Goal: Entertainment & Leisure: Consume media (video, audio)

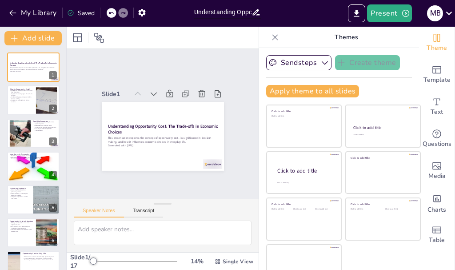
checkbox input "true"
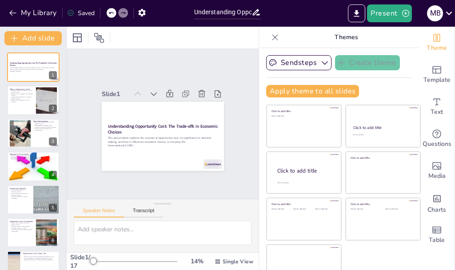
checkbox input "true"
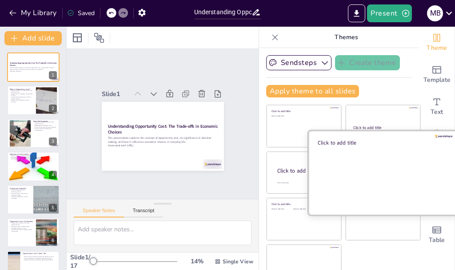
checkbox input "true"
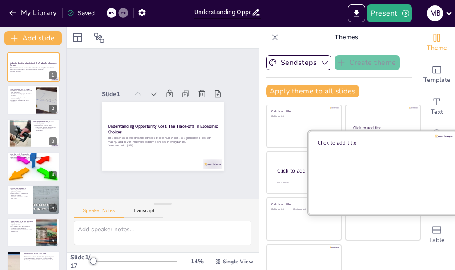
checkbox input "true"
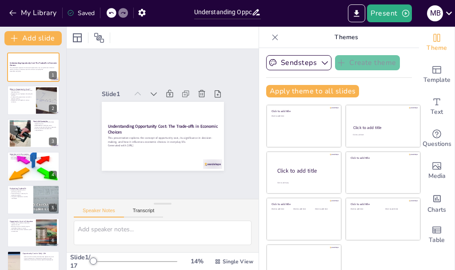
checkbox input "true"
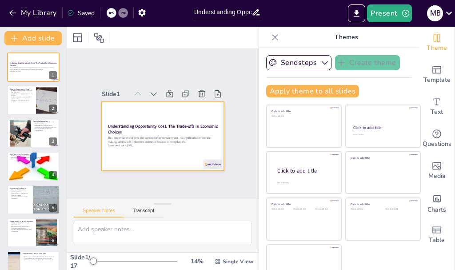
checkbox input "true"
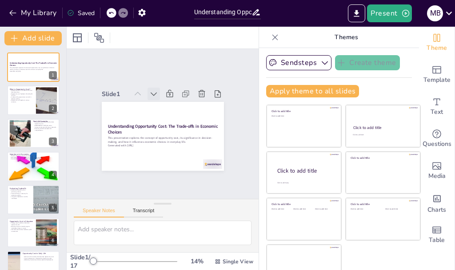
click at [149, 89] on icon at bounding box center [153, 93] width 9 height 9
checkbox input "true"
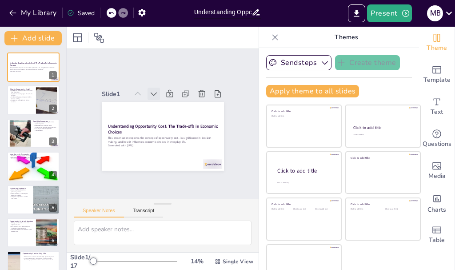
checkbox input "true"
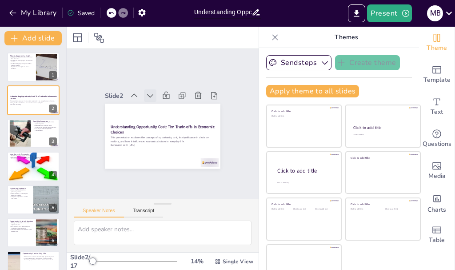
click at [144, 89] on div at bounding box center [150, 95] width 12 height 12
checkbox input "true"
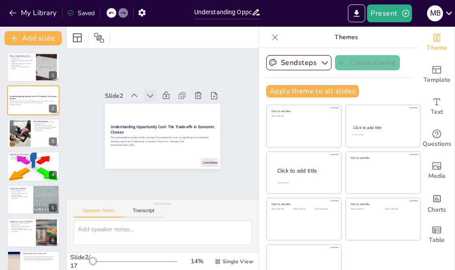
checkbox input "true"
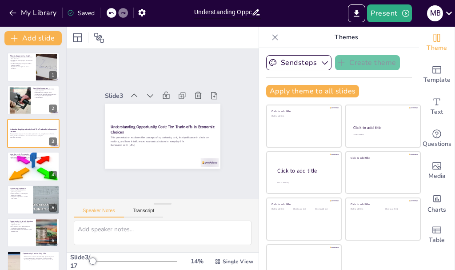
click at [143, 89] on div at bounding box center [173, 95] width 96 height 12
click at [146, 92] on icon at bounding box center [150, 95] width 9 height 9
checkbox input "true"
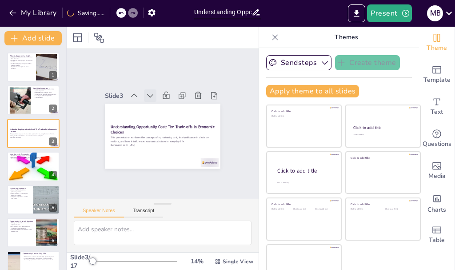
checkbox input "true"
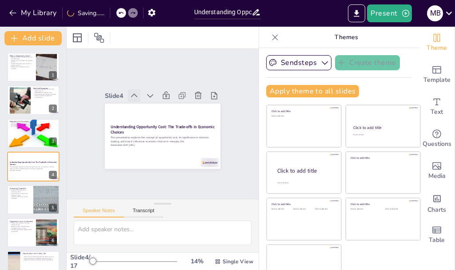
click at [130, 91] on icon at bounding box center [134, 95] width 9 height 9
checkbox input "true"
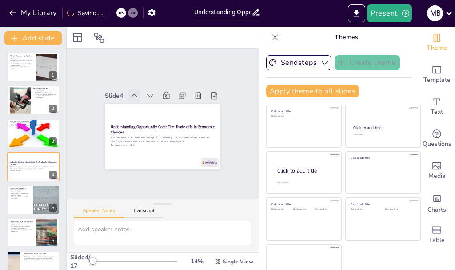
checkbox input "true"
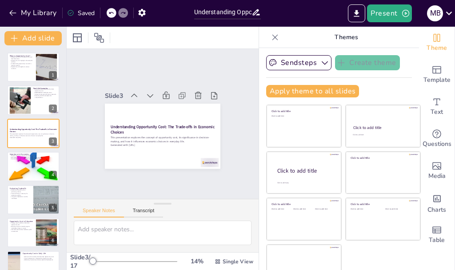
click at [130, 92] on div at bounding box center [173, 95] width 96 height 12
click at [131, 94] on icon at bounding box center [134, 96] width 6 height 4
checkbox input "true"
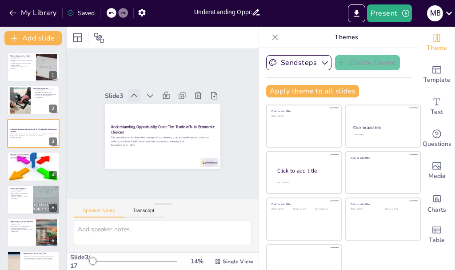
checkbox input "true"
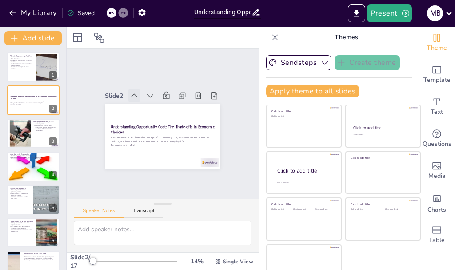
click at [131, 94] on icon at bounding box center [134, 96] width 6 height 4
checkbox input "true"
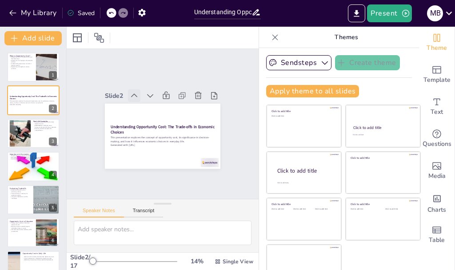
checkbox input "true"
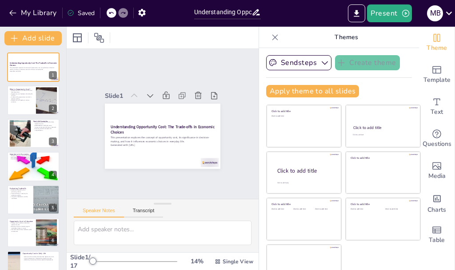
checkbox input "true"
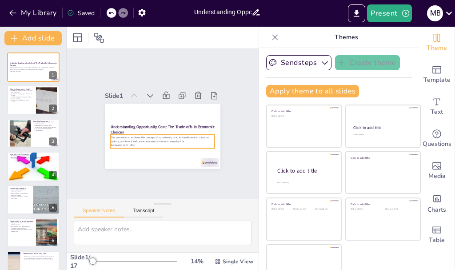
checkbox input "true"
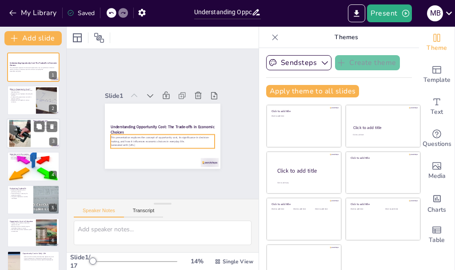
checkbox input "true"
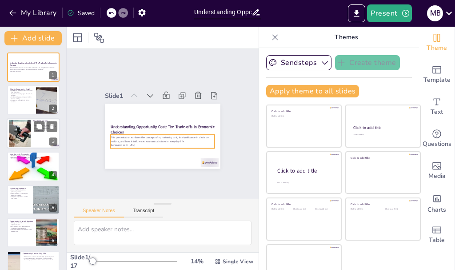
checkbox input "true"
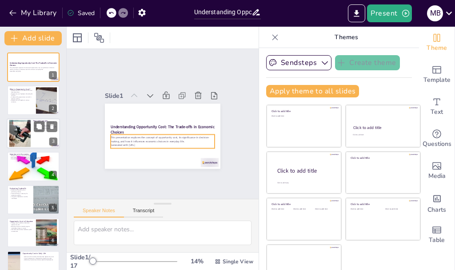
checkbox input "true"
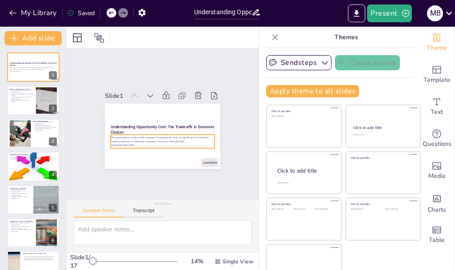
checkbox input "true"
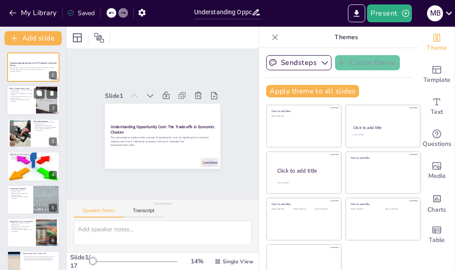
checkbox input "true"
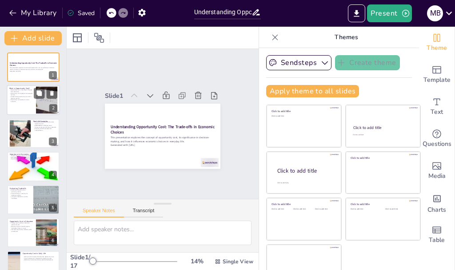
checkbox input "true"
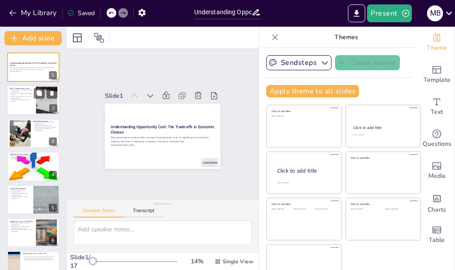
click at [37, 111] on div at bounding box center [47, 100] width 52 height 27
checkbox input "true"
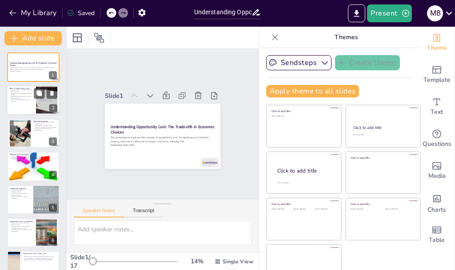
checkbox input "true"
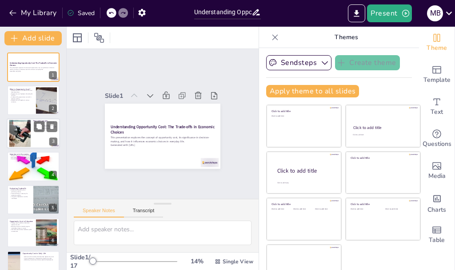
checkbox input "true"
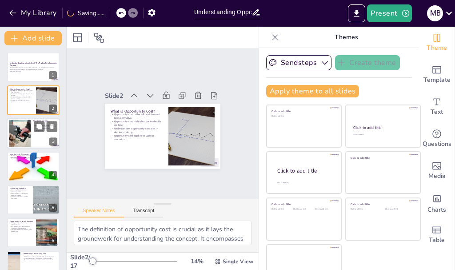
checkbox input "true"
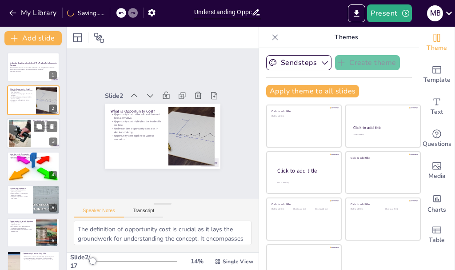
checkbox input "true"
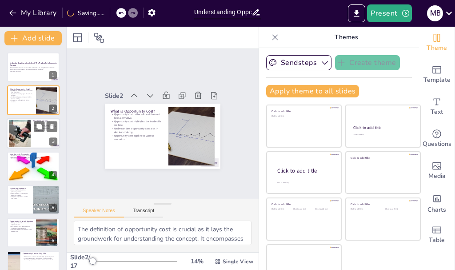
click at [34, 137] on div at bounding box center [33, 133] width 53 height 30
checkbox input "true"
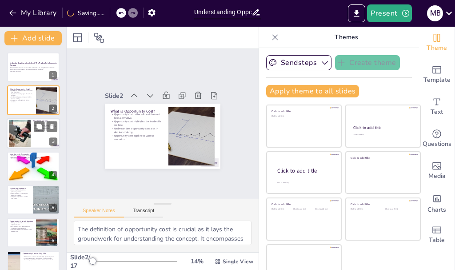
checkbox input "true"
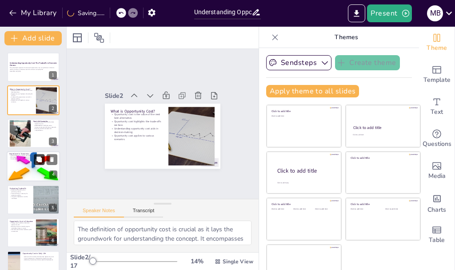
checkbox input "true"
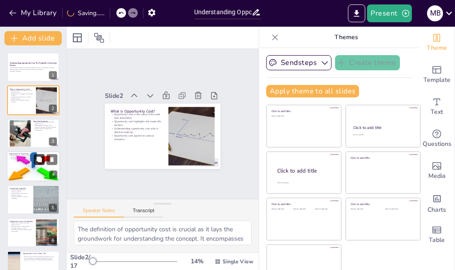
checkbox input "true"
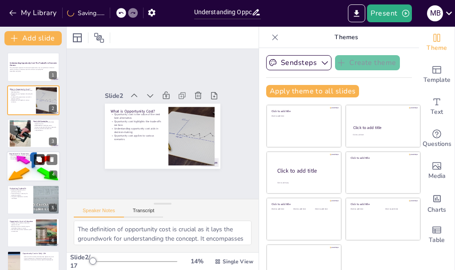
checkbox input "true"
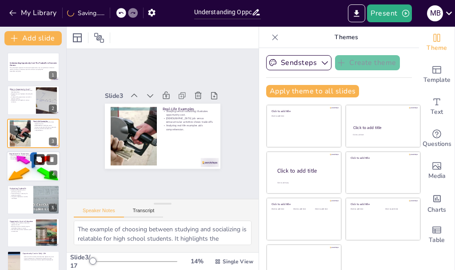
click at [35, 156] on button at bounding box center [39, 159] width 11 height 11
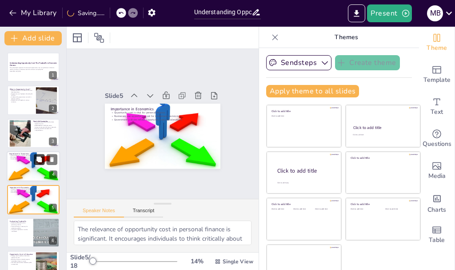
checkbox input "true"
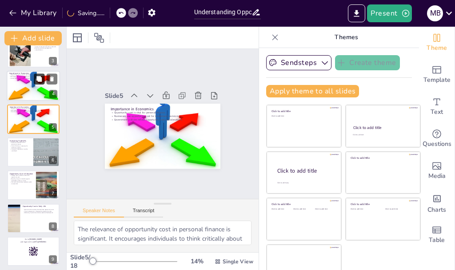
checkbox input "true"
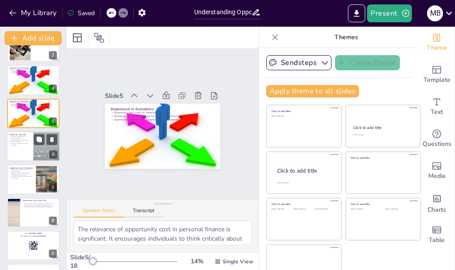
checkbox input "true"
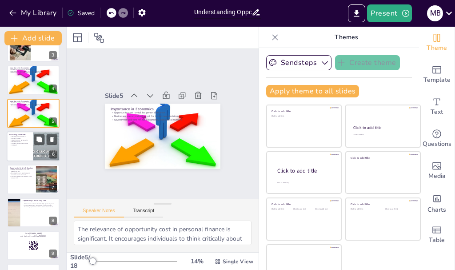
click at [30, 155] on div at bounding box center [33, 146] width 53 height 30
checkbox input "true"
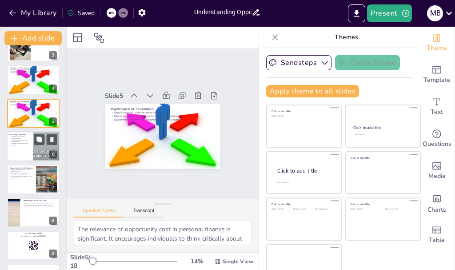
checkbox input "true"
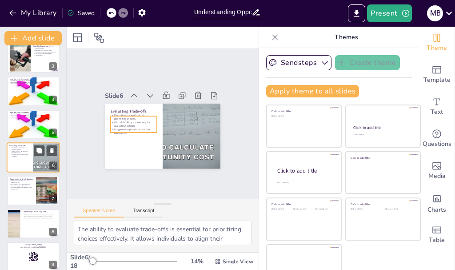
checkbox input "true"
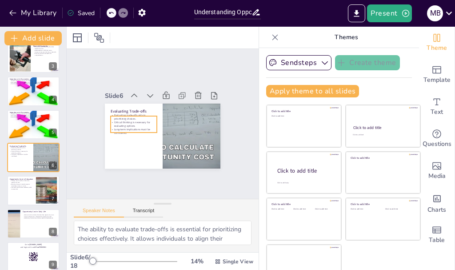
checkbox input "true"
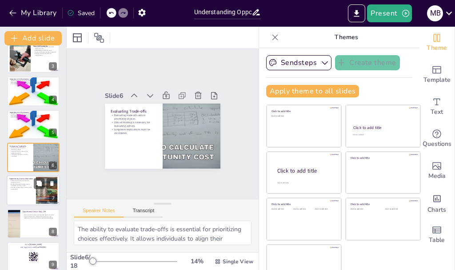
checkbox input "true"
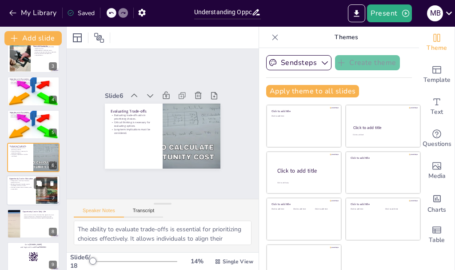
click at [31, 176] on div at bounding box center [33, 191] width 53 height 30
checkbox input "true"
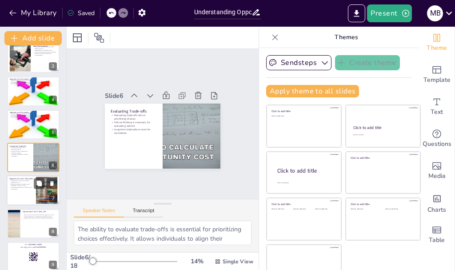
checkbox input "true"
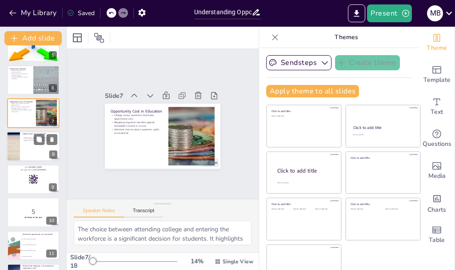
checkbox input "true"
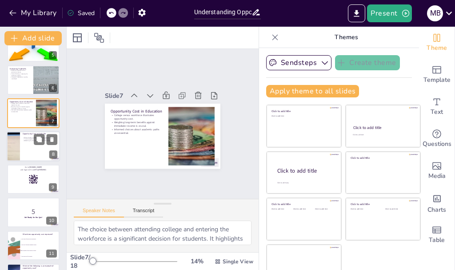
checkbox input "true"
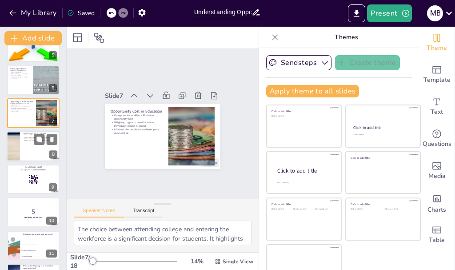
checkbox input "true"
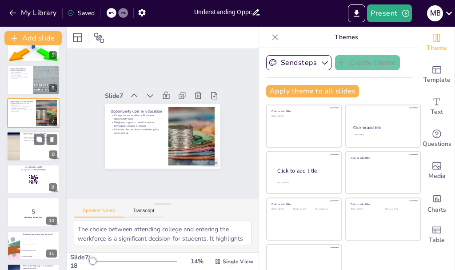
click at [29, 160] on div at bounding box center [33, 146] width 53 height 30
checkbox input "true"
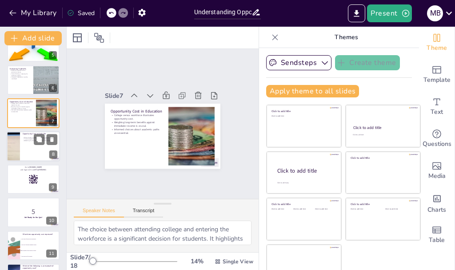
checkbox input "true"
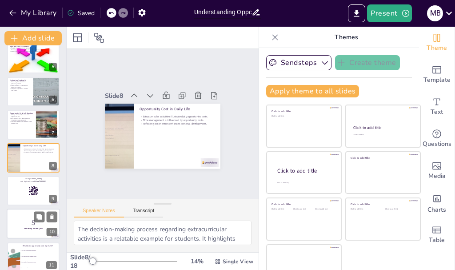
click at [33, 176] on div "Go to [DOMAIN_NAME] and login with code Free70963901" at bounding box center [33, 176] width 52 height 0
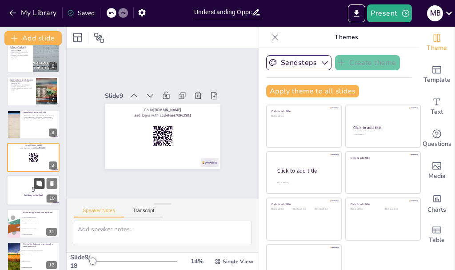
scroll to position [219, 0]
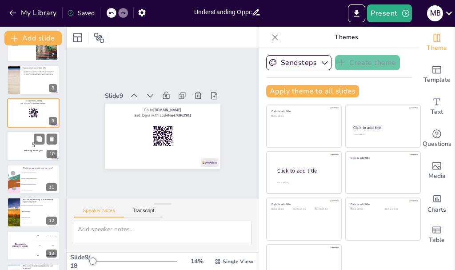
click at [30, 149] on p "5" at bounding box center [33, 145] width 48 height 10
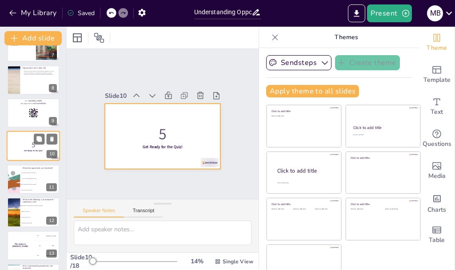
scroll to position [207, 0]
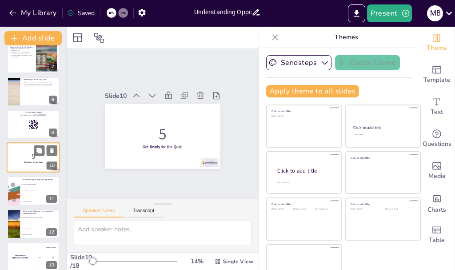
click at [20, 172] on div "5 Get Ready for the Quiz! 10" at bounding box center [33, 158] width 53 height 30
click at [31, 194] on li "The benefits of the option not chosen." at bounding box center [40, 196] width 40 height 6
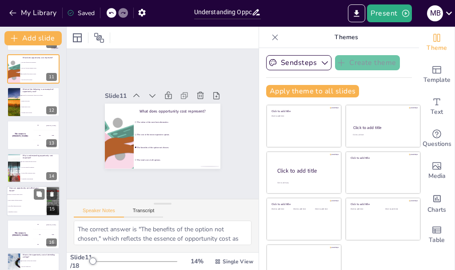
click at [30, 194] on span "It helps you evaluate current choices." at bounding box center [27, 194] width 38 height 1
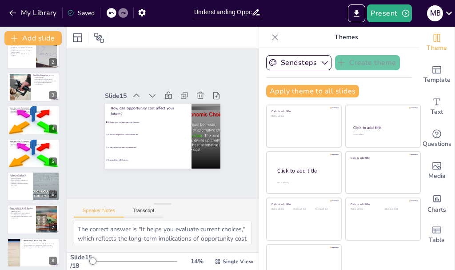
scroll to position [0, 0]
